Goal: Check status: Check status

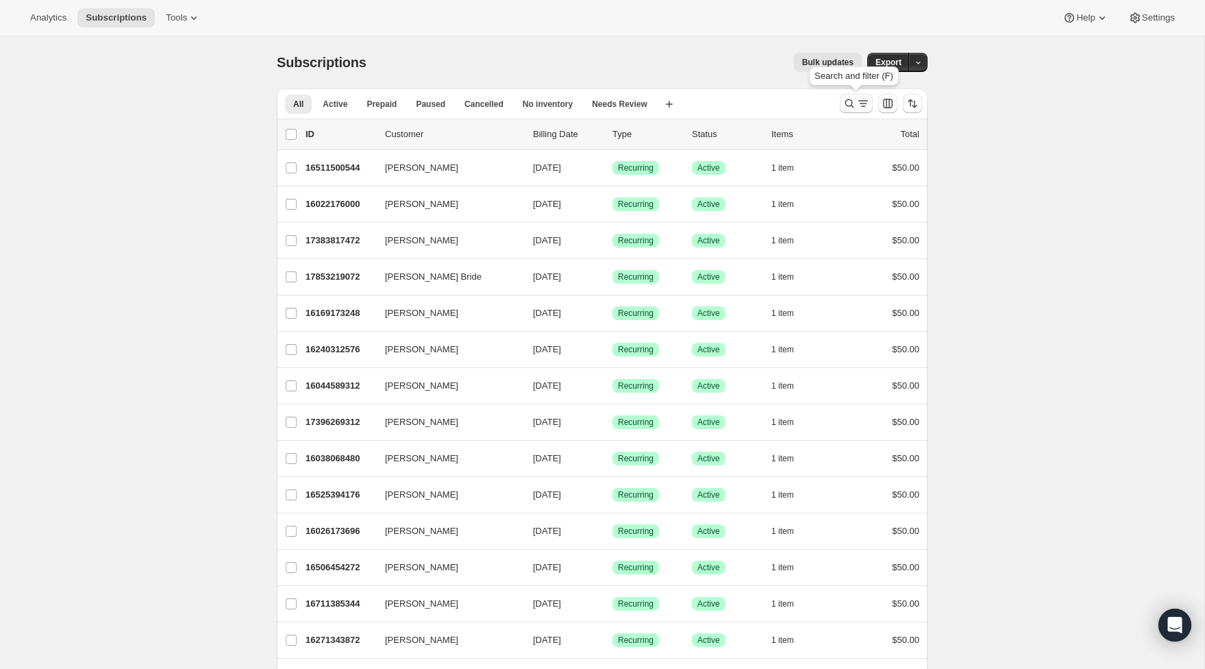
click at [862, 105] on icon "Search and filter results" at bounding box center [863, 104] width 14 height 14
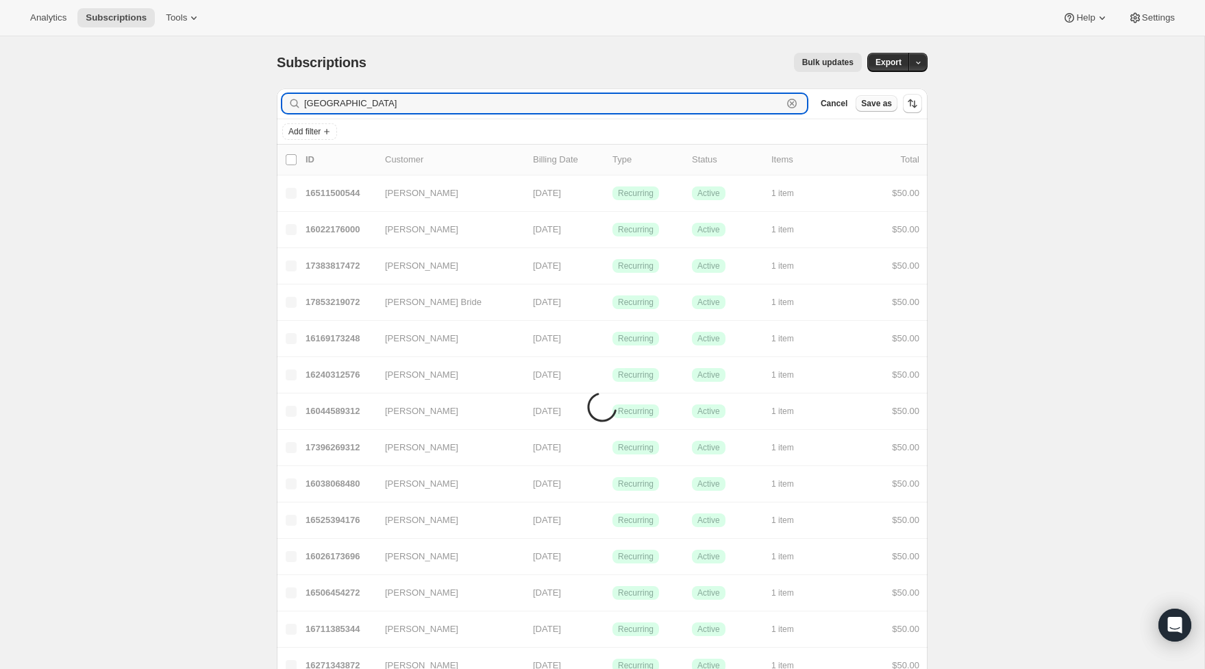
type input "lyon"
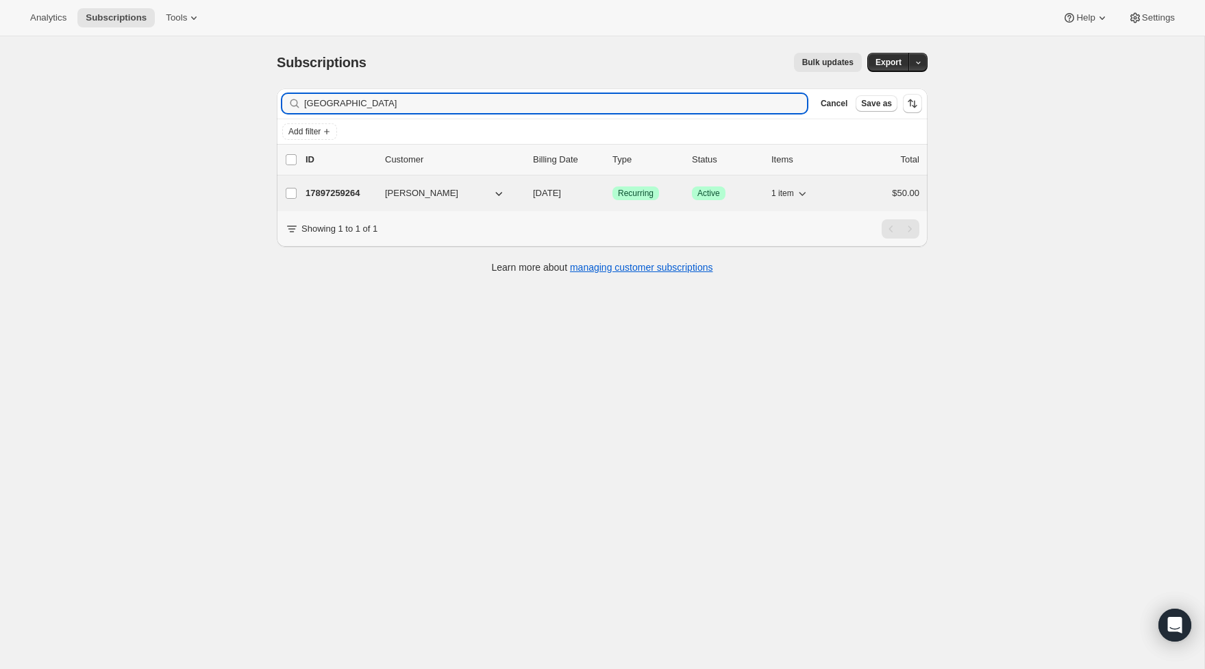
click at [336, 186] on div "17897259264 Jared Lyon 09/15/2025 Success Recurring Success Active 1 item $50.00" at bounding box center [612, 193] width 614 height 19
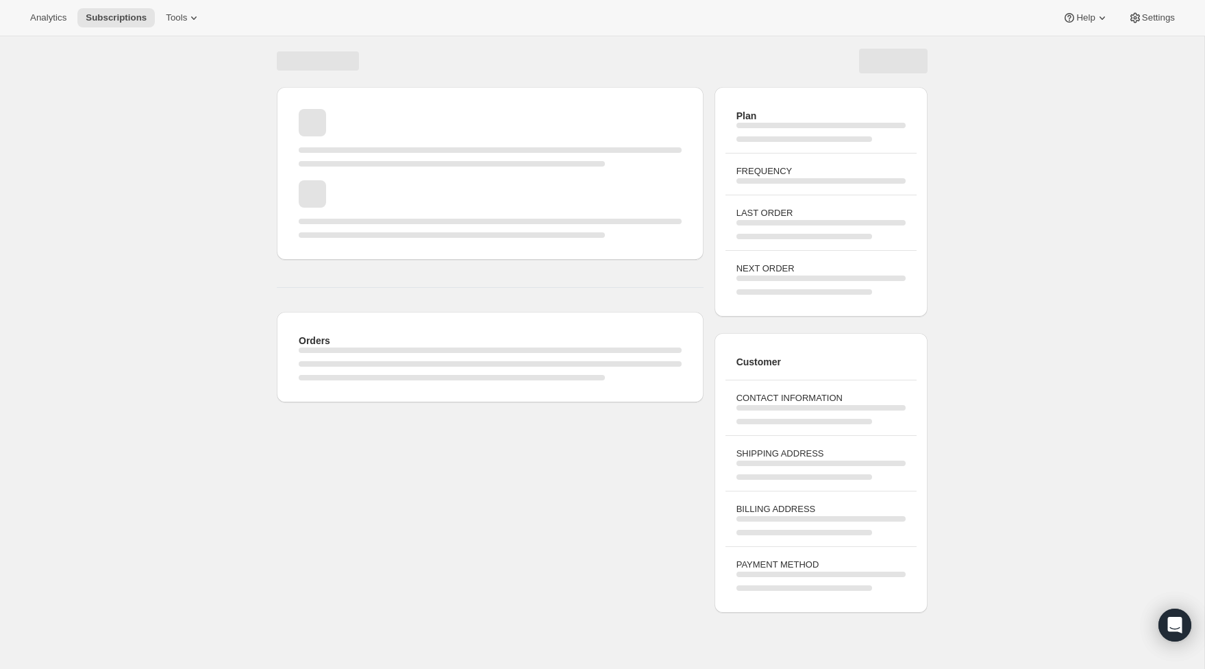
scroll to position [2, 0]
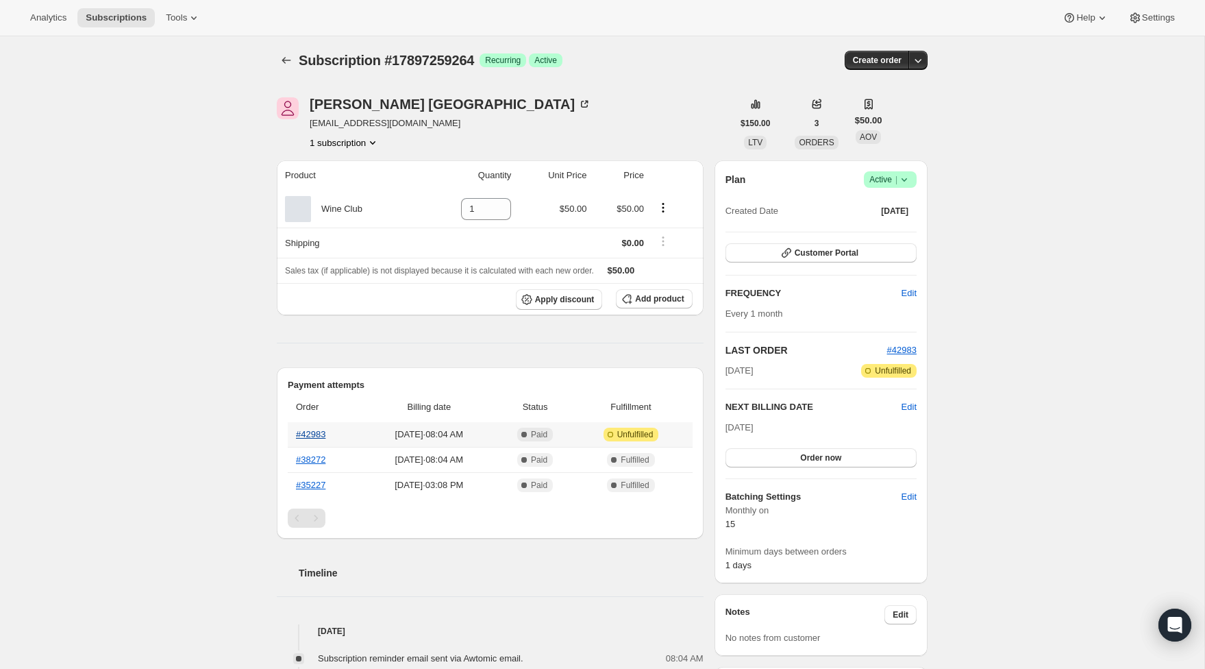
click at [303, 436] on link "#42983" at bounding box center [310, 434] width 29 height 10
